Goal: Transaction & Acquisition: Purchase product/service

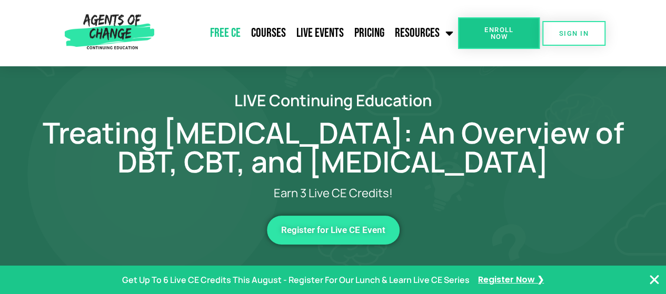
click at [231, 33] on link "Free CE" at bounding box center [225, 33] width 41 height 26
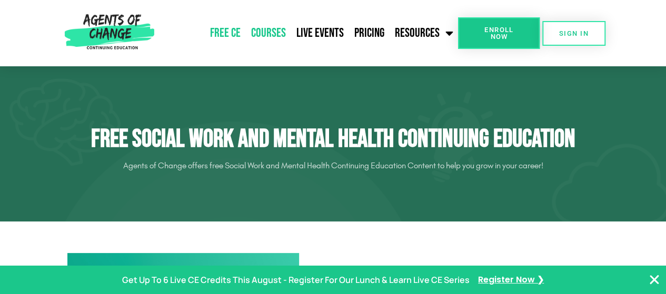
click at [279, 34] on link "Courses" at bounding box center [268, 33] width 45 height 26
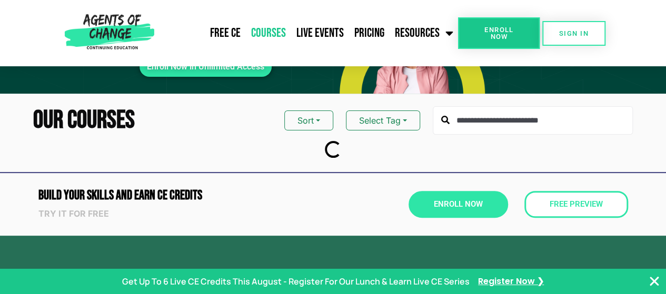
scroll to position [93, 0]
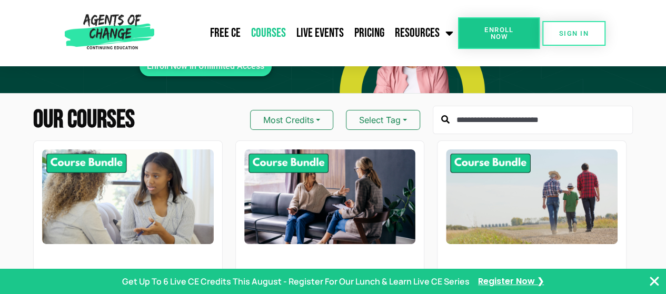
click at [403, 110] on button "Select Tag" at bounding box center [383, 120] width 74 height 20
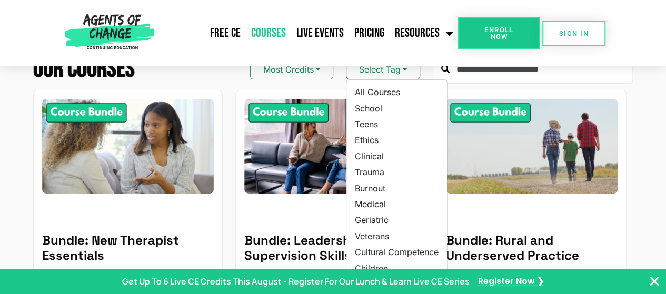
scroll to position [144, 0]
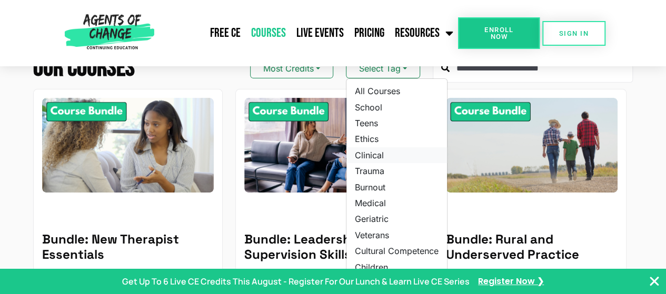
click at [359, 153] on link "Clinical" at bounding box center [396, 155] width 101 height 16
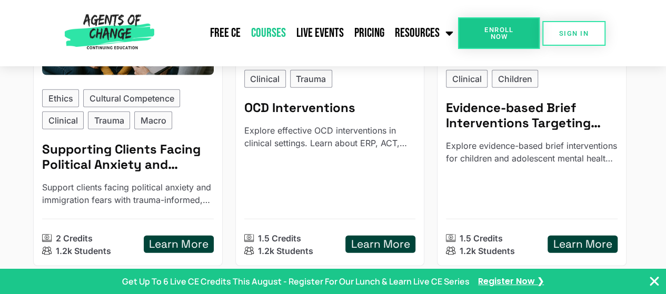
scroll to position [1180, 0]
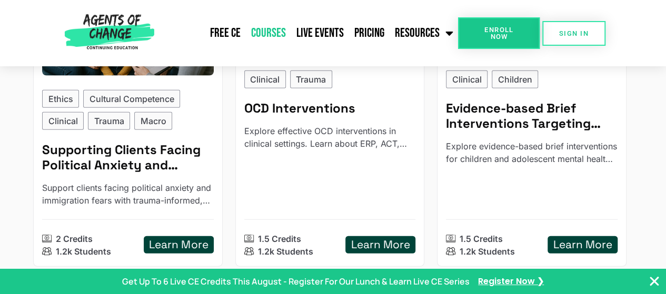
click at [337, 116] on h5 "OCD Interventions" at bounding box center [330, 108] width 172 height 15
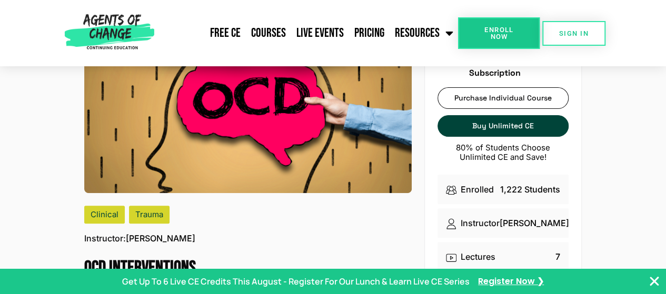
scroll to position [69, 0]
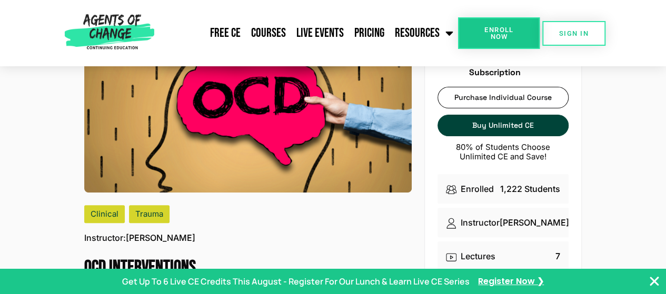
click at [522, 114] on span "Purchase Individual Course" at bounding box center [503, 117] width 130 height 7
